Goal: Task Accomplishment & Management: Use online tool/utility

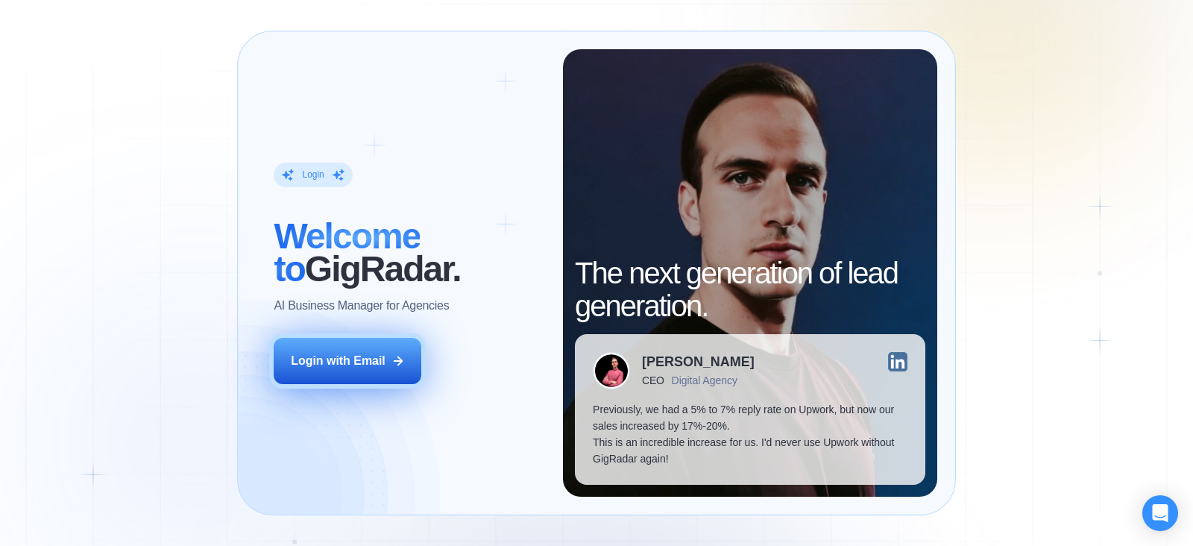
click at [358, 359] on div "Login with Email" at bounding box center [338, 361] width 95 height 16
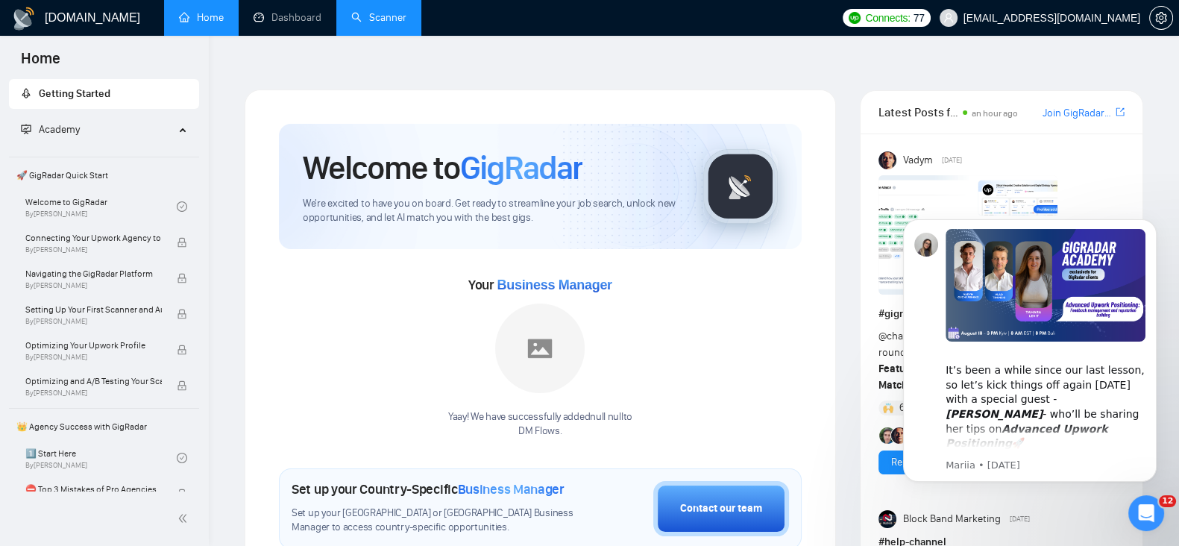
click at [381, 16] on link "Scanner" at bounding box center [378, 17] width 55 height 13
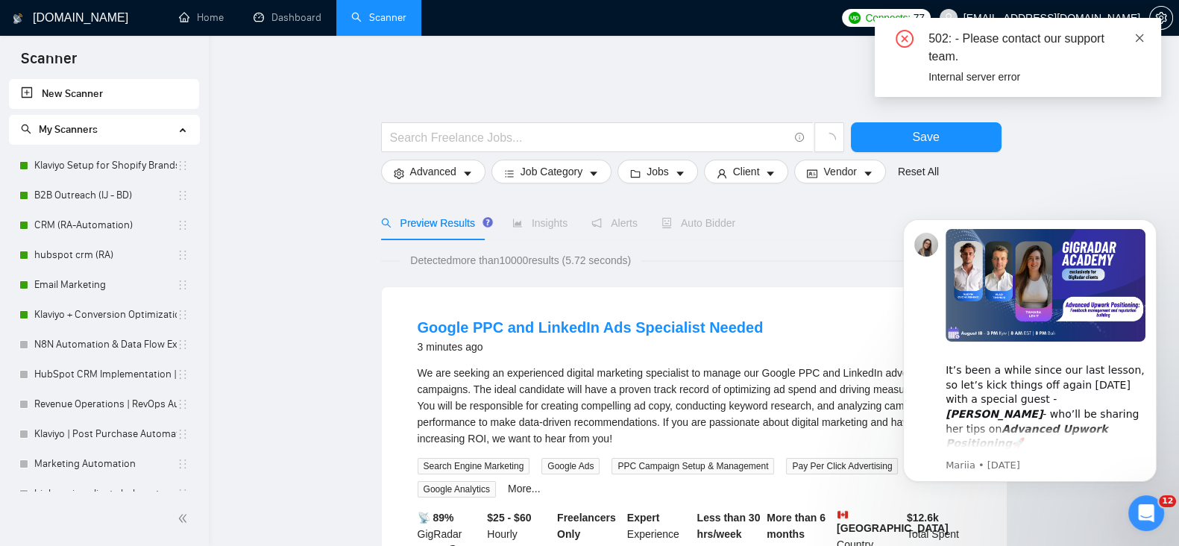
click at [1141, 34] on icon "close" at bounding box center [1139, 38] width 10 height 10
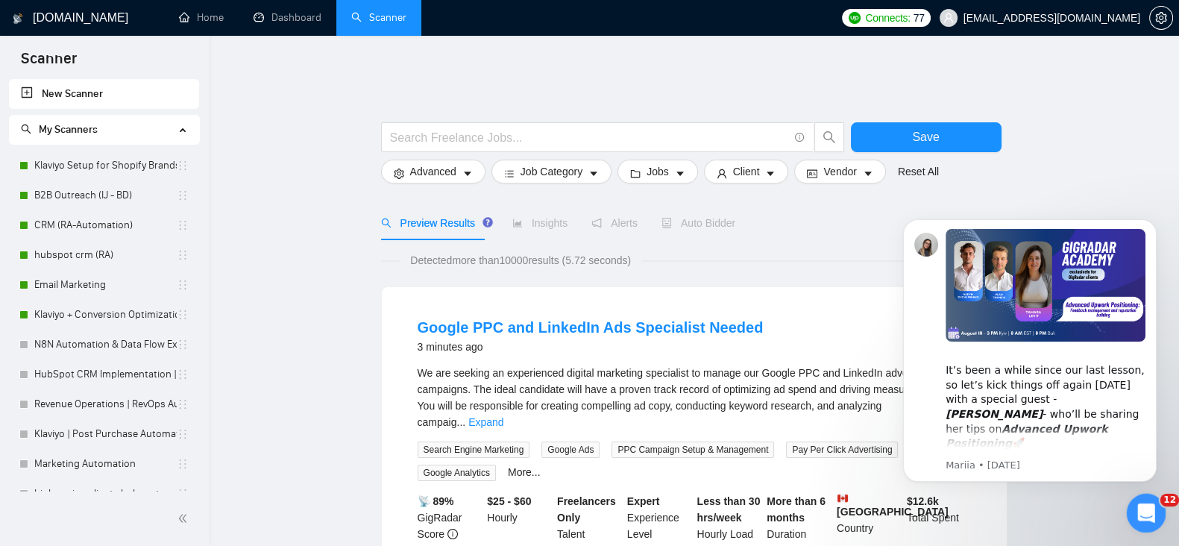
click at [1152, 515] on div "Open Intercom Messenger" at bounding box center [1143, 510] width 49 height 49
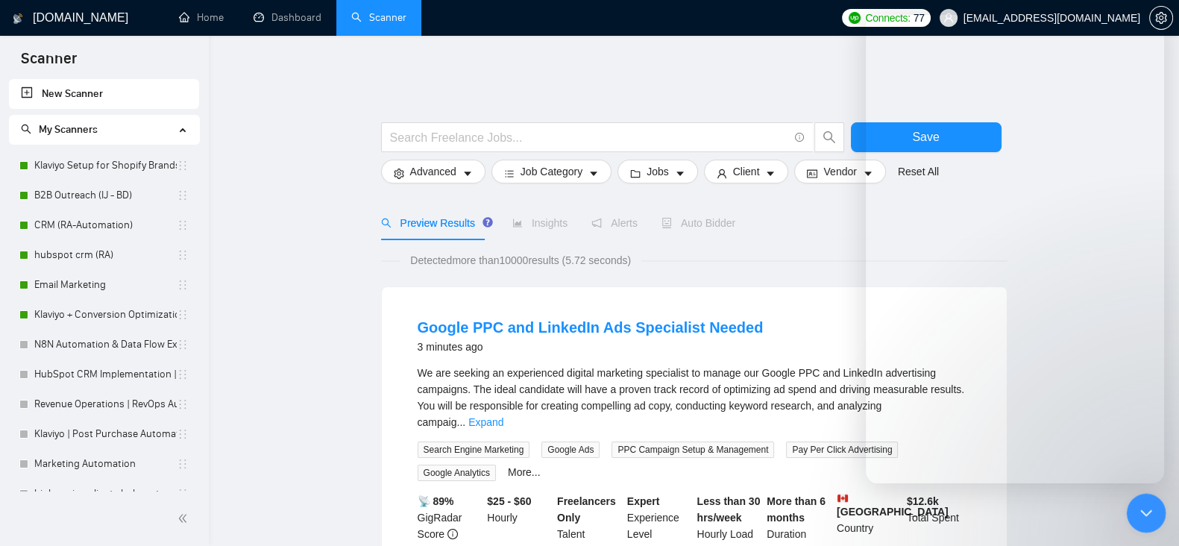
click at [1152, 515] on icon "Close Intercom Messenger" at bounding box center [1144, 511] width 18 height 18
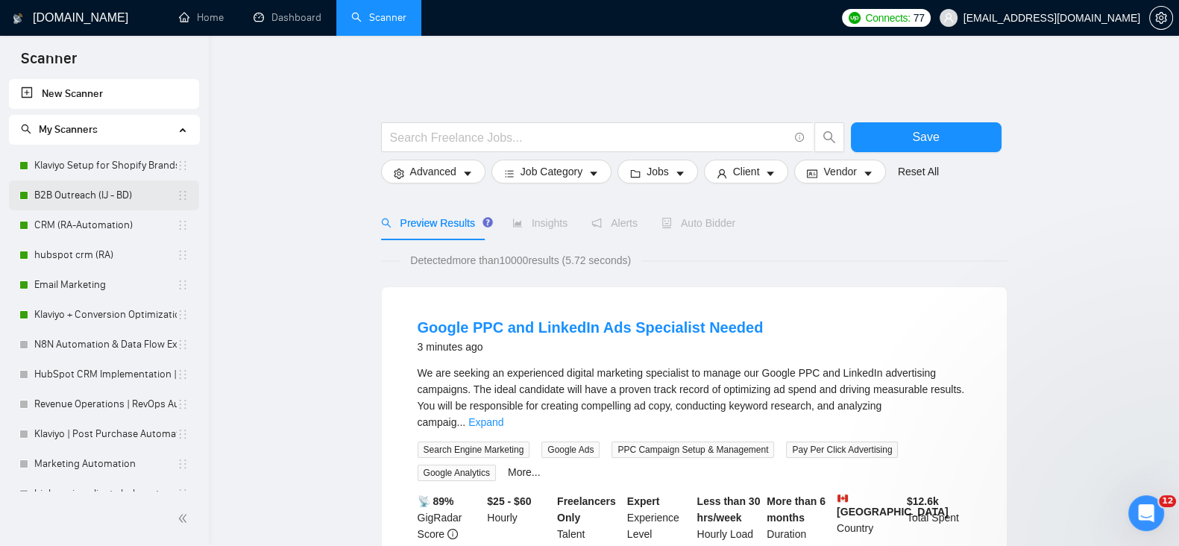
click at [82, 166] on link "Klaviyo Setup for Shopify Brands" at bounding box center [105, 166] width 142 height 30
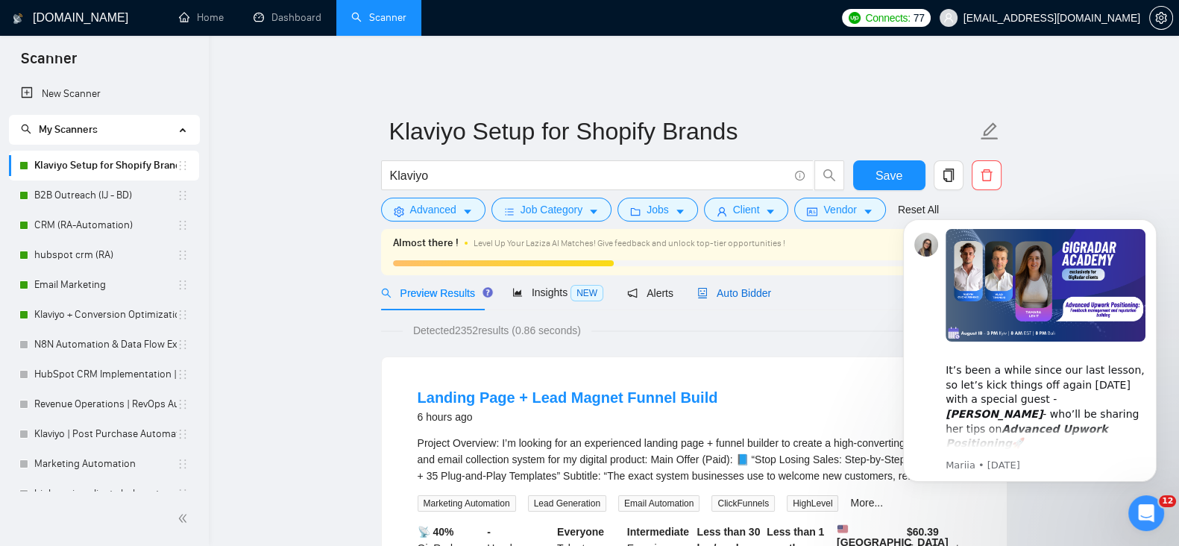
drag, startPoint x: 161, startPoint y: 22, endPoint x: 740, endPoint y: 285, distance: 635.5
click at [740, 287] on span "Auto Bidder" at bounding box center [734, 293] width 74 height 12
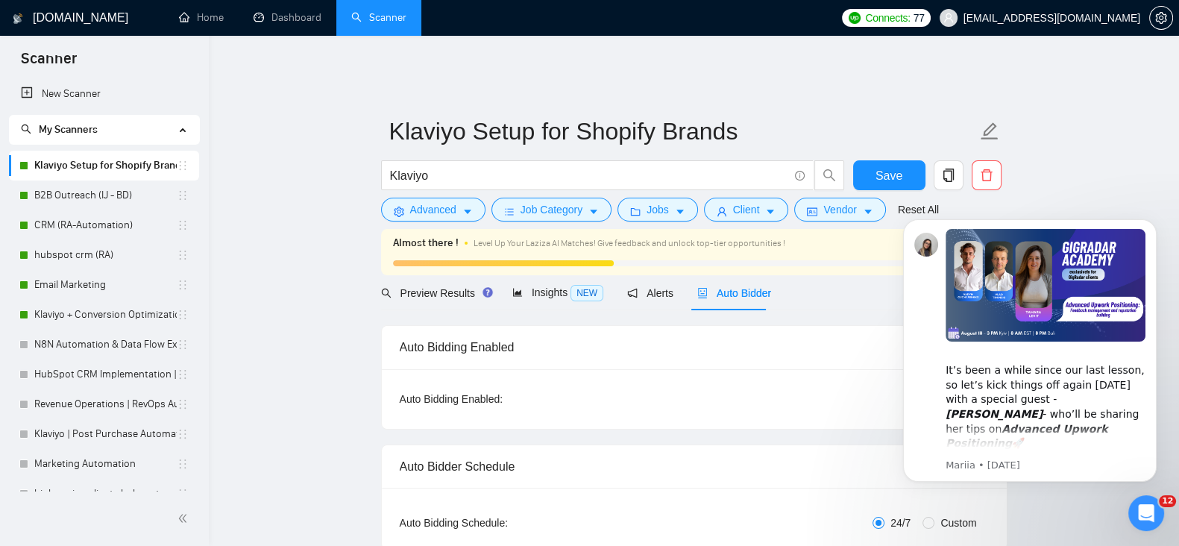
click html "​It’s been a while since our last lesson, so let’s kick things off again [DATE]…"
click at [1155, 227] on icon "Dismiss notification" at bounding box center [1153, 223] width 8 height 8
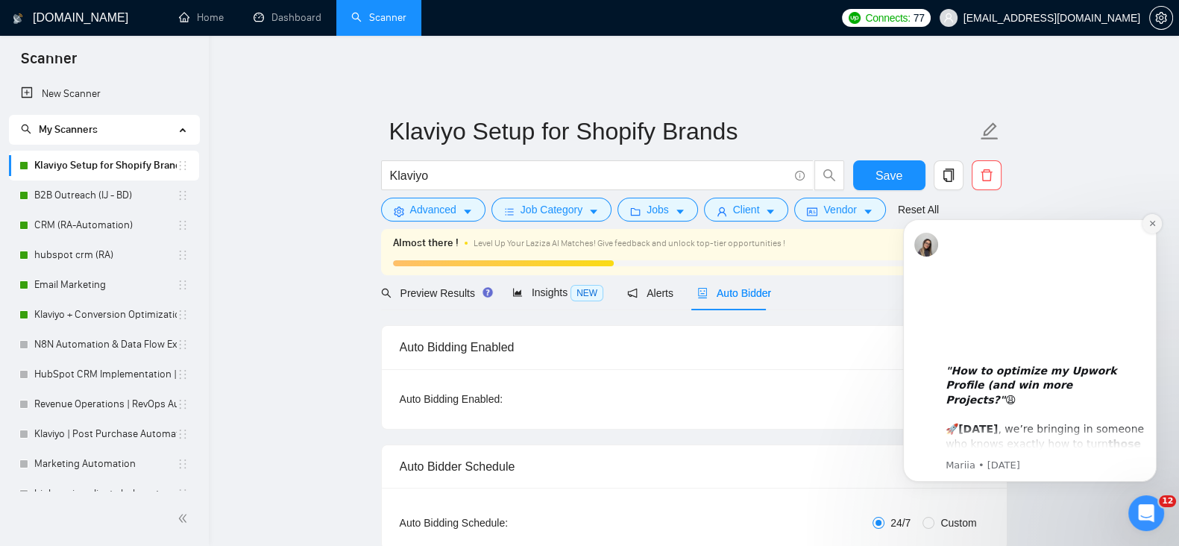
click at [1155, 227] on icon "Dismiss notification" at bounding box center [1153, 223] width 8 height 8
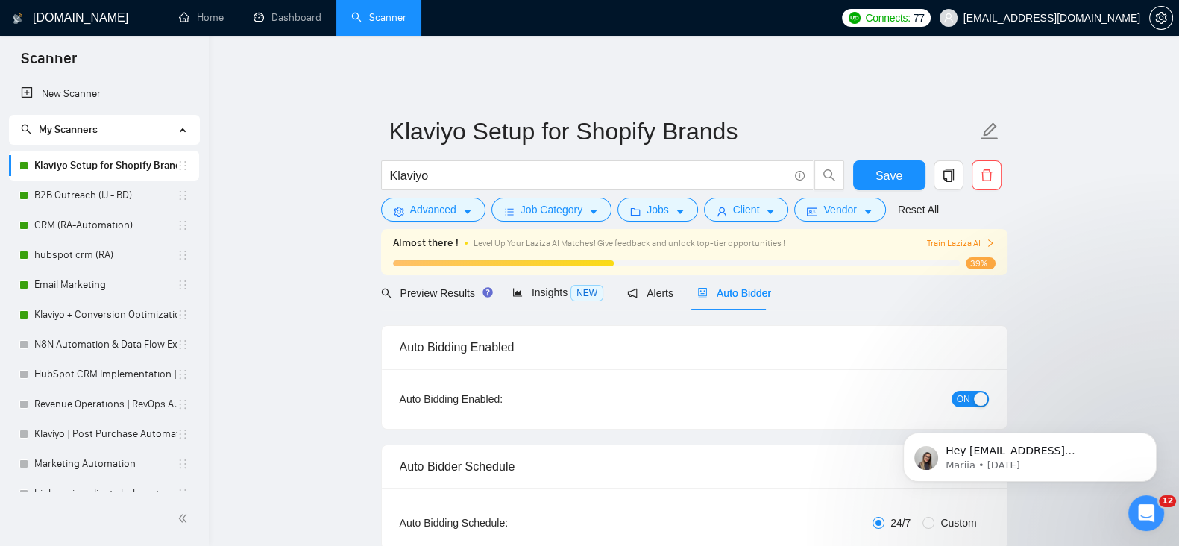
click at [958, 391] on div "Hey [EMAIL_ADDRESS][DOMAIN_NAME], Looks like your Upwork agency DM Flows ran ou…" at bounding box center [1030, 388] width 274 height 186
click at [966, 386] on div "Hey [EMAIL_ADDRESS][DOMAIN_NAME], Looks like your Upwork agency DM Flows ran ou…" at bounding box center [1030, 388] width 274 height 186
click at [656, 287] on span "Alerts" at bounding box center [650, 293] width 46 height 12
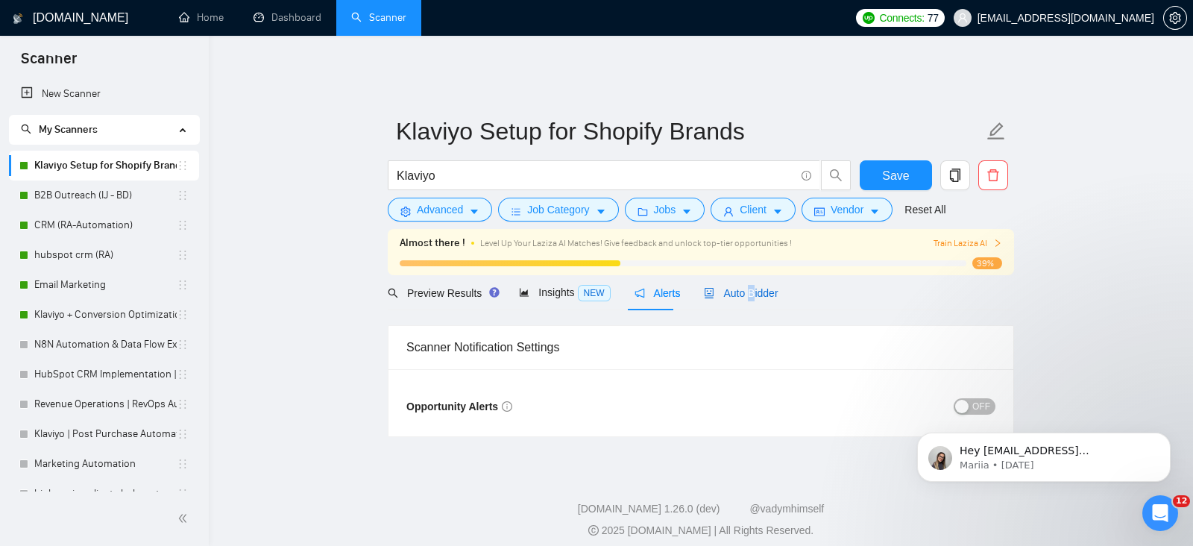
click at [746, 291] on div "Auto Bidder" at bounding box center [741, 292] width 74 height 35
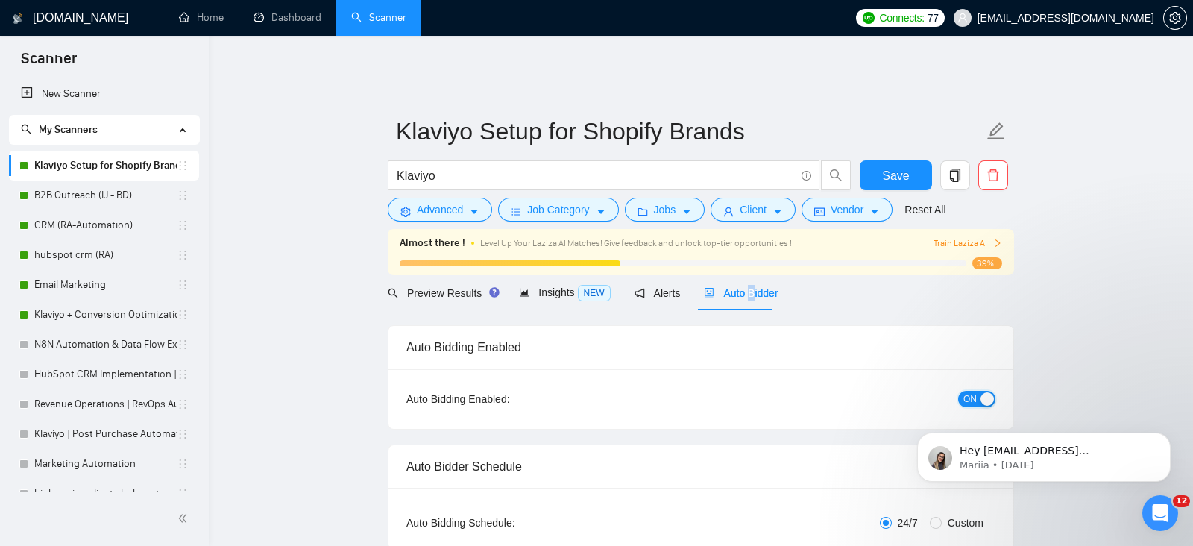
click at [967, 391] on span "ON" at bounding box center [970, 399] width 13 height 16
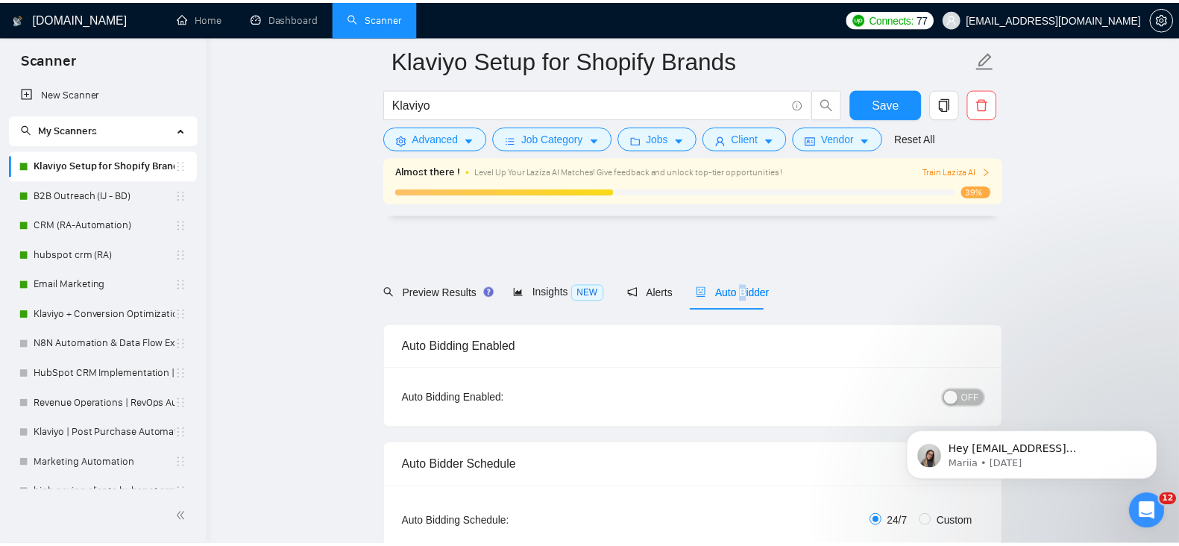
scroll to position [217, 0]
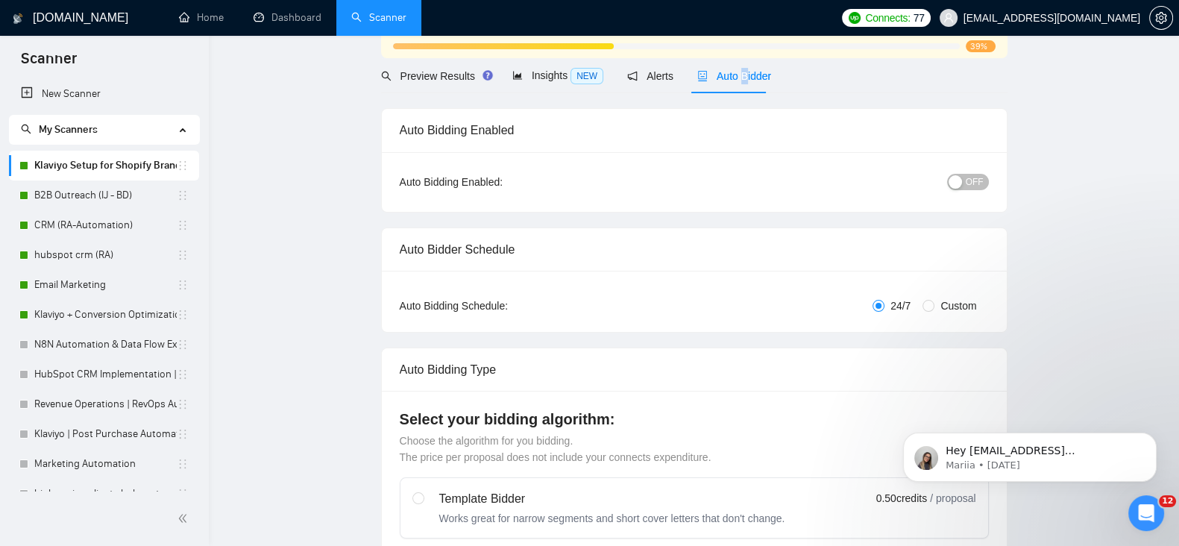
scroll to position [0, 0]
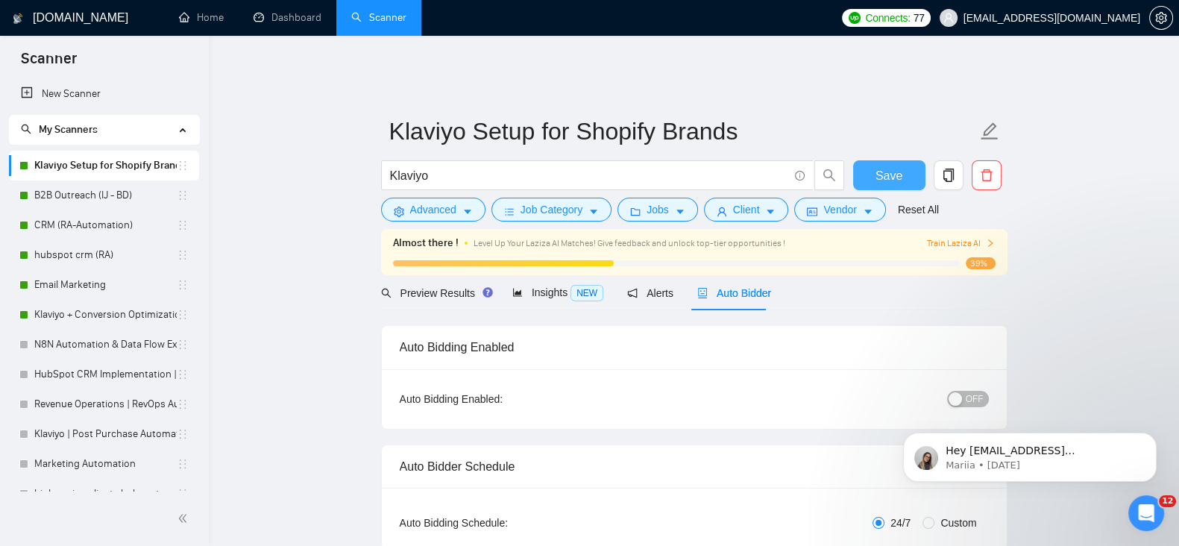
click at [896, 172] on span "Save" at bounding box center [889, 175] width 27 height 19
